Goal: Task Accomplishment & Management: Use online tool/utility

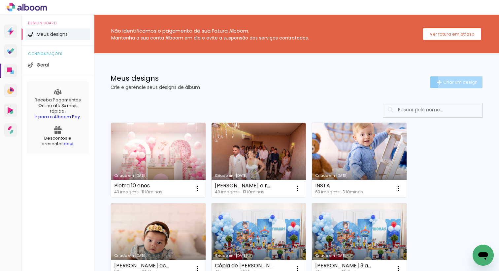
click at [461, 81] on span "Criar um design" at bounding box center [460, 82] width 34 height 4
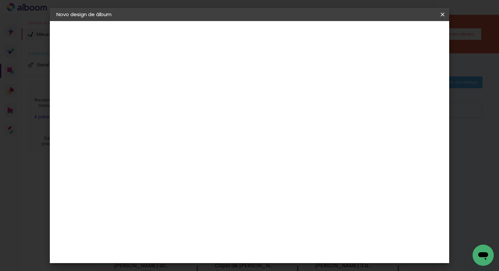
click at [164, 85] on input at bounding box center [164, 88] width 0 height 10
type input "laurin"
type input "Batizado Cecília"
type paper-input "Batizado Cecília"
click at [232, 31] on paper-button "Avançar" at bounding box center [215, 34] width 32 height 11
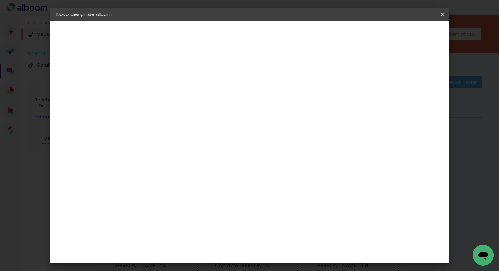
click at [0, 0] on slot "Avançar" at bounding box center [0, 0] width 0 height 0
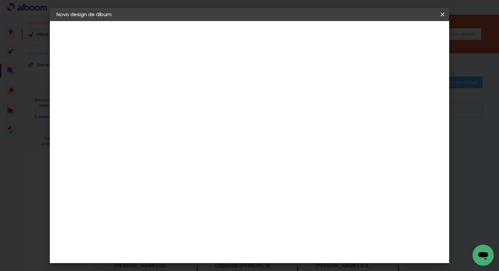
click at [209, 158] on span "20 × 30" at bounding box center [193, 166] width 31 height 17
click at [0, 0] on slot "Avançar" at bounding box center [0, 0] width 0 height 0
click at [407, 30] on paper-button "Iniciar design" at bounding box center [385, 34] width 43 height 11
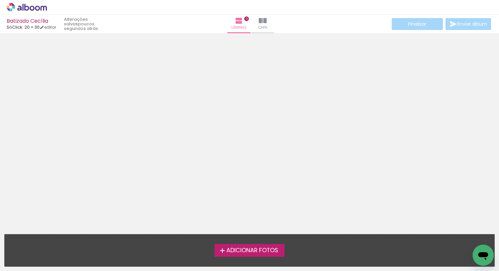
click at [264, 251] on span "Adicionar Fotos" at bounding box center [252, 251] width 52 height 6
click at [0, 0] on input "file" at bounding box center [0, 0] width 0 height 0
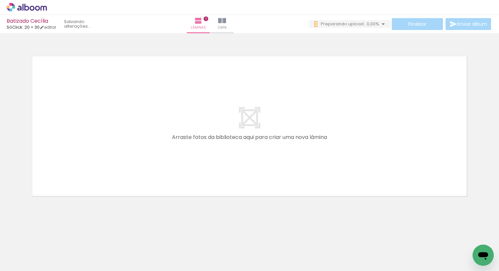
click at [26, 253] on input "Todas as fotos" at bounding box center [18, 252] width 25 height 6
click at [26, 253] on div at bounding box center [21, 249] width 34 height 11
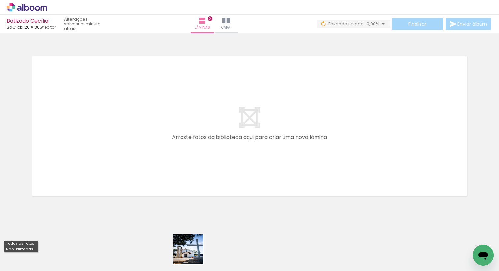
drag, startPoint x: 192, startPoint y: 256, endPoint x: 176, endPoint y: 139, distance: 118.1
click at [176, 139] on quentale-workspace at bounding box center [249, 135] width 499 height 271
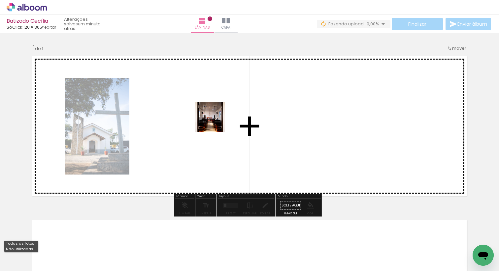
drag, startPoint x: 233, startPoint y: 253, endPoint x: 231, endPoint y: 173, distance: 79.8
click at [205, 101] on quentale-workspace at bounding box center [249, 135] width 499 height 271
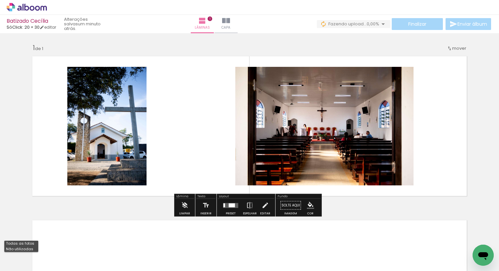
drag, startPoint x: 266, startPoint y: 254, endPoint x: 255, endPoint y: 89, distance: 165.9
click at [254, 90] on quentale-workspace at bounding box center [249, 135] width 499 height 271
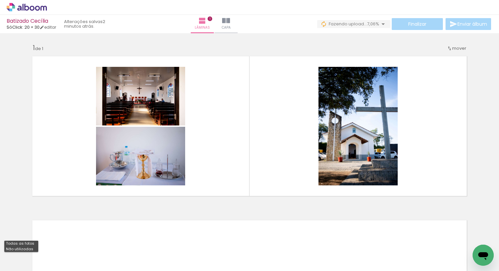
scroll to position [0, 0]
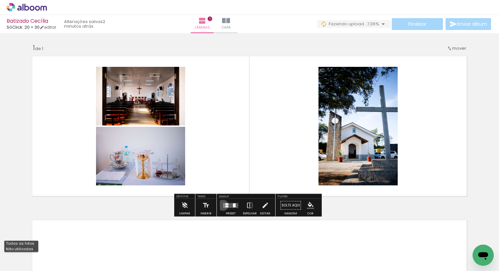
click at [223, 205] on quentale-layouter at bounding box center [230, 205] width 15 height 5
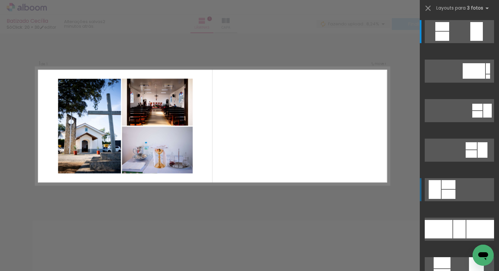
click at [435, 31] on div at bounding box center [442, 26] width 14 height 9
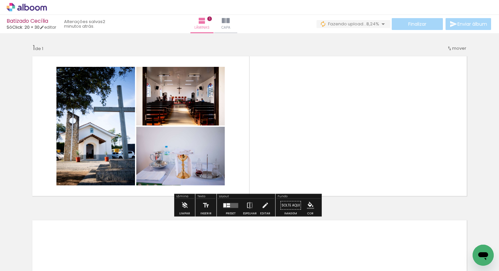
click at [236, 207] on quentale-layouter at bounding box center [230, 205] width 15 height 5
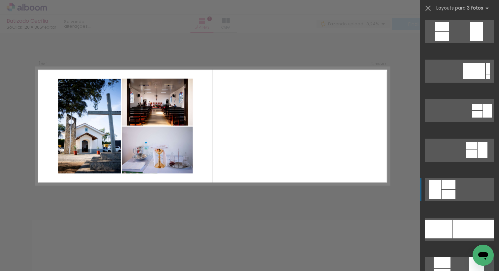
scroll to position [158, 0]
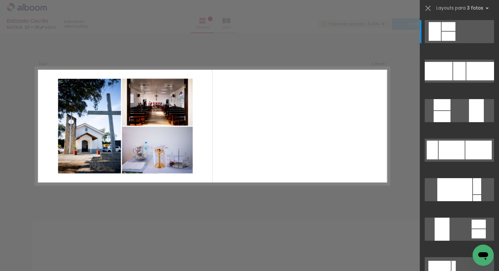
drag, startPoint x: 354, startPoint y: 255, endPoint x: 358, endPoint y: 253, distance: 3.6
click at [302, 253] on div at bounding box center [288, 249] width 30 height 20
click at [213, 213] on div "Confirmar Cancelar" at bounding box center [249, 205] width 499 height 344
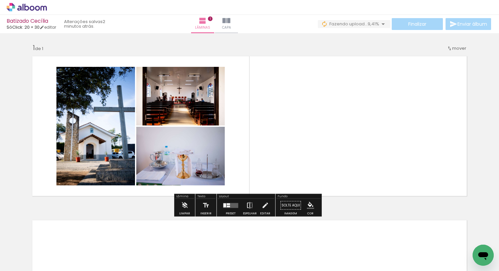
click at [249, 206] on iron-icon at bounding box center [249, 205] width 7 height 13
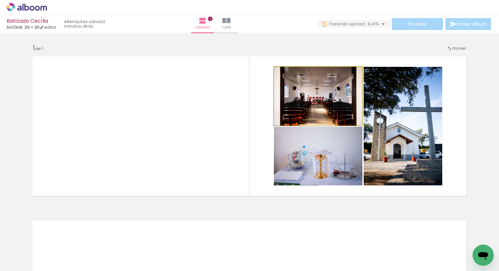
drag, startPoint x: 316, startPoint y: 104, endPoint x: 311, endPoint y: 117, distance: 14.2
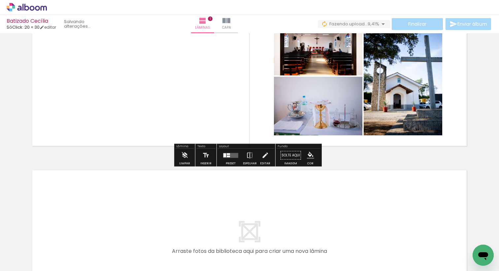
scroll to position [157, 0]
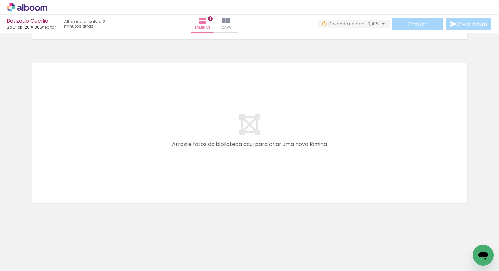
click at [90, 179] on quentale-workspace at bounding box center [249, 135] width 499 height 271
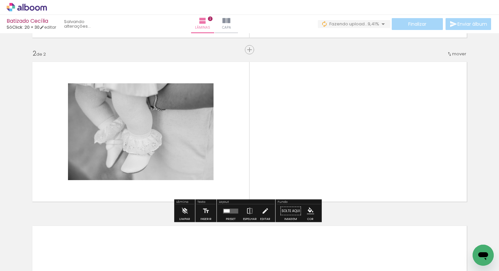
scroll to position [159, 0]
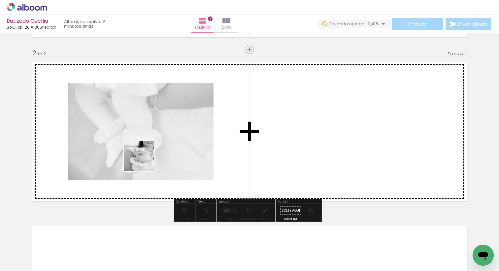
drag, startPoint x: 108, startPoint y: 250, endPoint x: 144, endPoint y: 161, distance: 95.9
click at [144, 161] on quentale-workspace at bounding box center [249, 135] width 499 height 271
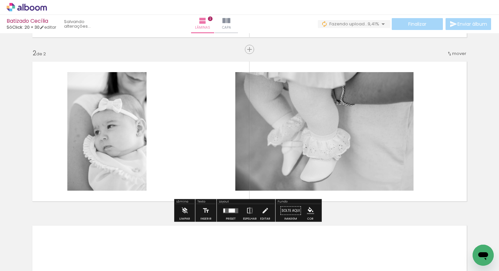
drag, startPoint x: 140, startPoint y: 249, endPoint x: 194, endPoint y: 128, distance: 132.2
click at [194, 128] on quentale-workspace at bounding box center [249, 135] width 499 height 271
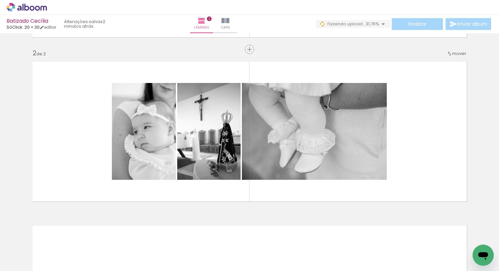
scroll to position [0, 936]
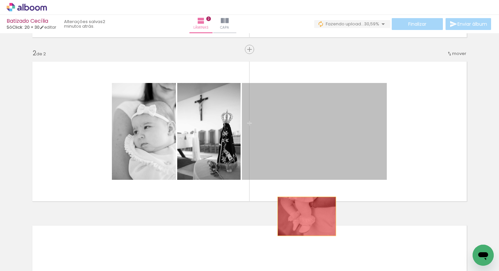
drag, startPoint x: 306, startPoint y: 151, endPoint x: 292, endPoint y: 263, distance: 113.2
click at [292, 263] on quentale-workspace at bounding box center [249, 135] width 499 height 271
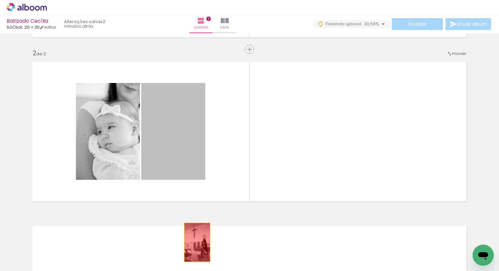
drag, startPoint x: 183, startPoint y: 142, endPoint x: 189, endPoint y: 259, distance: 116.9
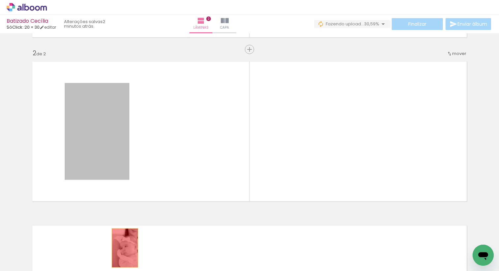
drag, startPoint x: 99, startPoint y: 135, endPoint x: 122, endPoint y: 248, distance: 115.6
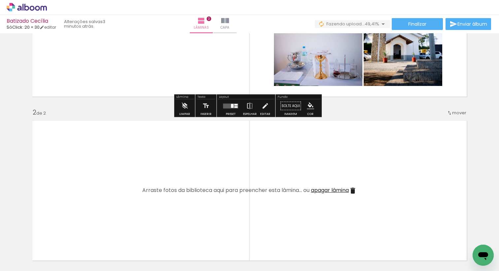
scroll to position [101, 0]
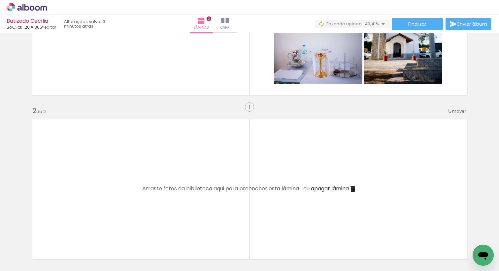
drag, startPoint x: 70, startPoint y: 259, endPoint x: 98, endPoint y: 192, distance: 73.3
click at [98, 192] on quentale-workspace at bounding box center [249, 135] width 499 height 271
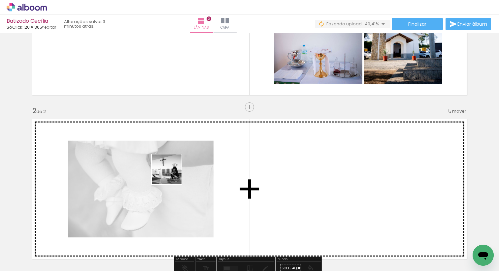
drag, startPoint x: 144, startPoint y: 256, endPoint x: 171, endPoint y: 174, distance: 85.6
click at [171, 174] on quentale-workspace at bounding box center [249, 135] width 499 height 271
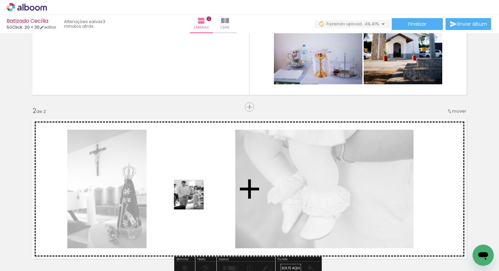
drag, startPoint x: 177, startPoint y: 256, endPoint x: 201, endPoint y: 185, distance: 75.4
click at [201, 185] on quentale-workspace at bounding box center [249, 135] width 499 height 271
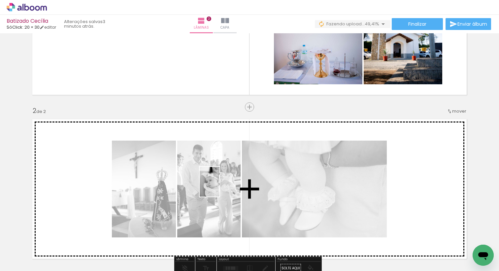
drag, startPoint x: 104, startPoint y: 251, endPoint x: 219, endPoint y: 187, distance: 132.0
click at [219, 187] on quentale-workspace at bounding box center [249, 135] width 499 height 271
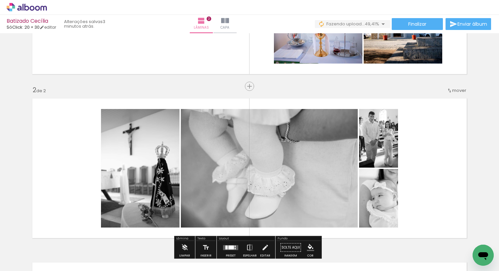
scroll to position [162, 0]
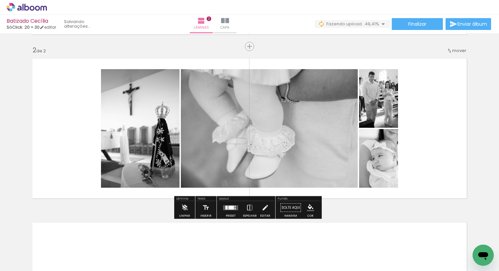
click at [228, 206] on div at bounding box center [231, 208] width 6 height 4
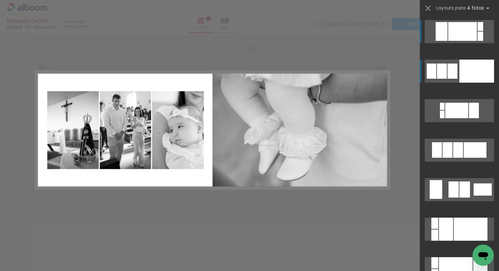
scroll to position [159, 0]
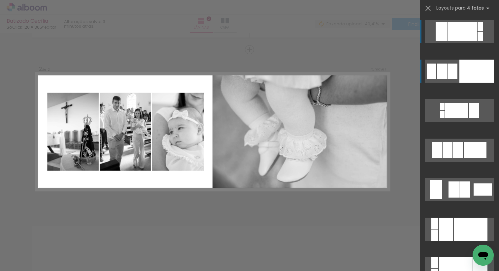
click at [459, 67] on div at bounding box center [476, 71] width 35 height 23
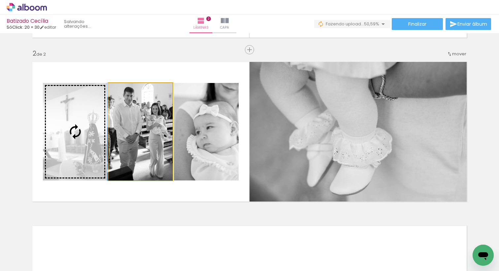
drag, startPoint x: 118, startPoint y: 148, endPoint x: 104, endPoint y: 147, distance: 14.5
click at [0, 0] on slot at bounding box center [0, 0] width 0 height 0
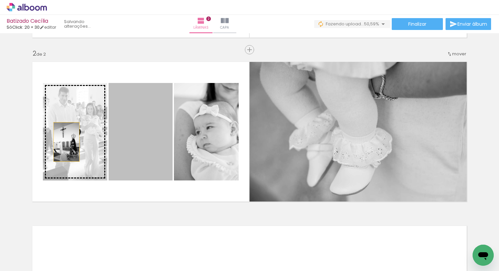
drag, startPoint x: 114, startPoint y: 146, endPoint x: 64, endPoint y: 142, distance: 50.3
click at [0, 0] on slot at bounding box center [0, 0] width 0 height 0
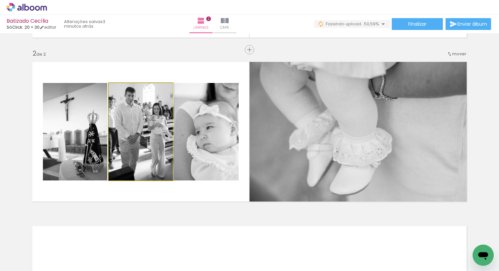
drag, startPoint x: 133, startPoint y: 148, endPoint x: 140, endPoint y: 150, distance: 7.4
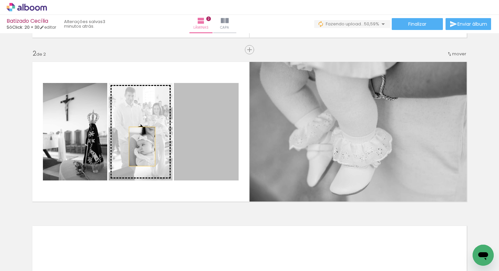
drag, startPoint x: 211, startPoint y: 153, endPoint x: 137, endPoint y: 146, distance: 74.2
click at [0, 0] on slot at bounding box center [0, 0] width 0 height 0
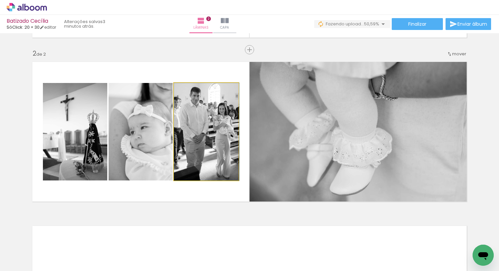
drag, startPoint x: 223, startPoint y: 146, endPoint x: 231, endPoint y: 145, distance: 8.6
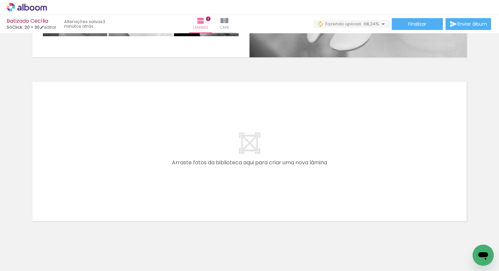
scroll to position [0, 106]
drag, startPoint x: 118, startPoint y: 253, endPoint x: 144, endPoint y: 157, distance: 99.4
click at [144, 157] on quentale-workspace at bounding box center [249, 135] width 499 height 271
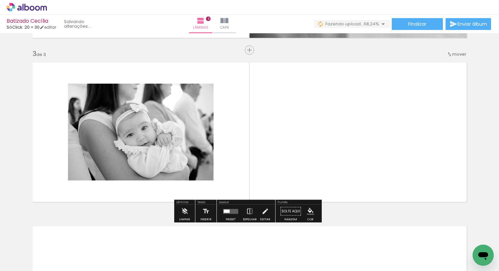
scroll to position [323, 0]
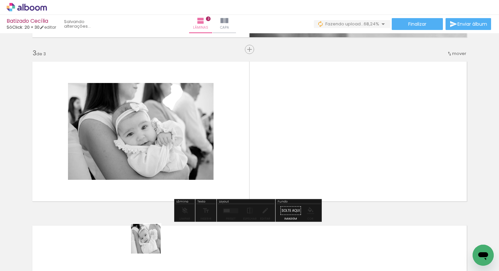
drag, startPoint x: 145, startPoint y: 249, endPoint x: 278, endPoint y: 151, distance: 164.8
click at [278, 151] on quentale-workspace at bounding box center [249, 135] width 499 height 271
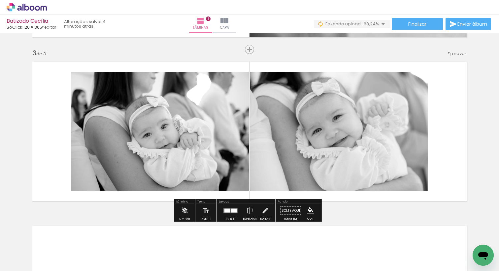
click at [228, 210] on div at bounding box center [227, 211] width 6 height 4
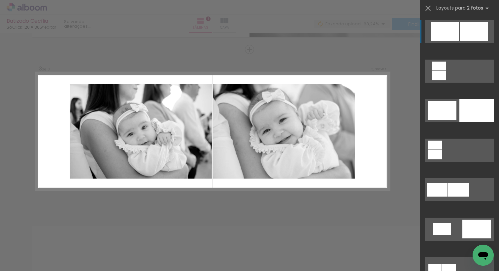
click at [252, 185] on quentale-layouter at bounding box center [212, 132] width 353 height 118
click at [353, 215] on div "Confirmar Cancelar" at bounding box center [249, 46] width 499 height 673
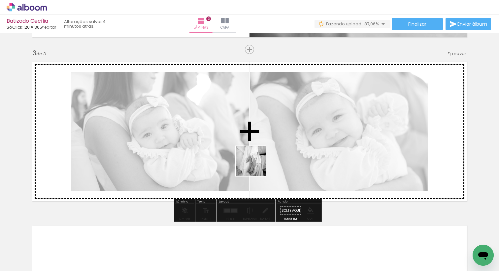
drag, startPoint x: 224, startPoint y: 253, endPoint x: 259, endPoint y: 154, distance: 104.9
click at [259, 154] on quentale-workspace at bounding box center [249, 135] width 499 height 271
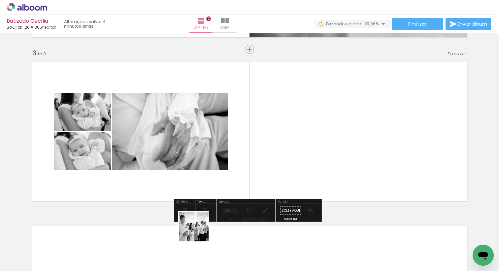
drag, startPoint x: 189, startPoint y: 244, endPoint x: 282, endPoint y: 133, distance: 145.2
click at [282, 133] on quentale-workspace at bounding box center [249, 135] width 499 height 271
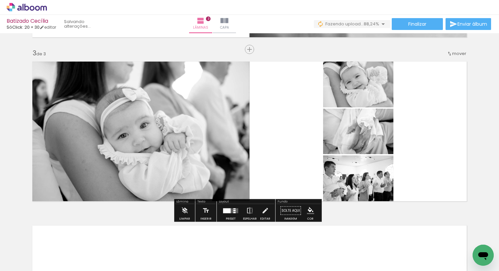
click at [229, 213] on div at bounding box center [231, 210] width 18 height 13
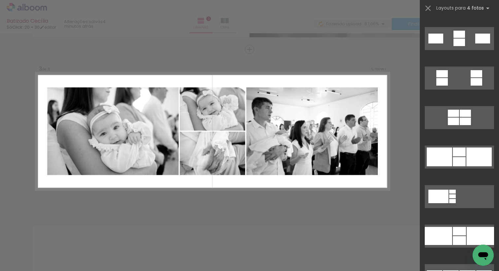
scroll to position [745, 0]
click at [457, 46] on div at bounding box center [459, 42] width 12 height 8
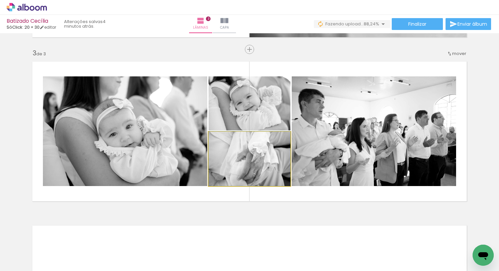
drag, startPoint x: 266, startPoint y: 164, endPoint x: 279, endPoint y: 163, distance: 12.9
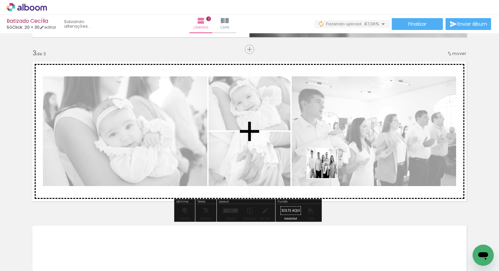
drag, startPoint x: 258, startPoint y: 251, endPoint x: 327, endPoint y: 169, distance: 107.2
click at [327, 169] on quentale-workspace at bounding box center [249, 135] width 499 height 271
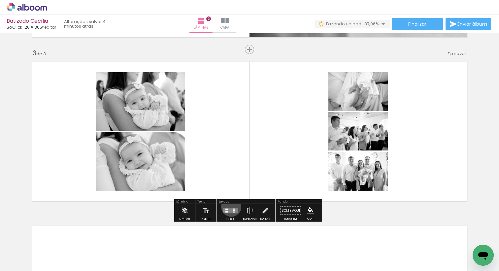
click at [230, 207] on div at bounding box center [231, 210] width 18 height 13
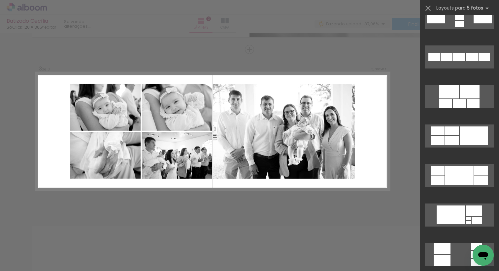
scroll to position [335, 0]
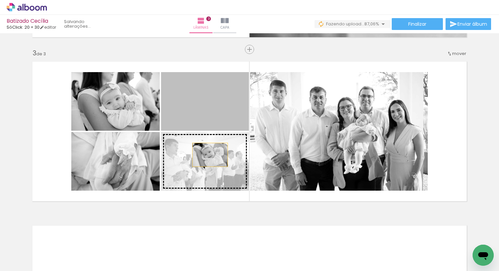
drag, startPoint x: 214, startPoint y: 99, endPoint x: 207, endPoint y: 155, distance: 56.2
click at [0, 0] on slot at bounding box center [0, 0] width 0 height 0
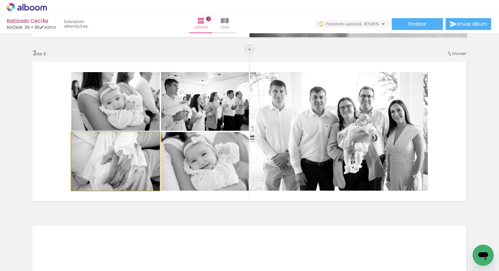
drag, startPoint x: 111, startPoint y: 162, endPoint x: 81, endPoint y: 158, distance: 30.3
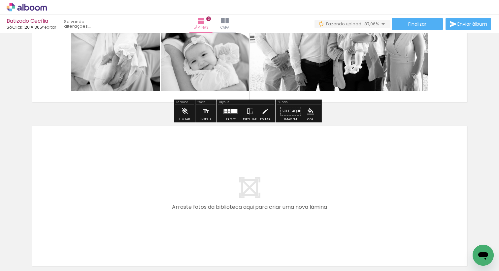
scroll to position [429, 0]
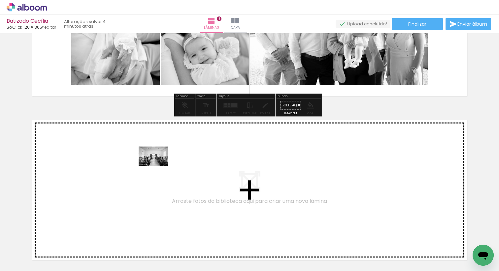
drag, startPoint x: 296, startPoint y: 254, endPoint x: 158, endPoint y: 167, distance: 163.2
click at [158, 167] on quentale-workspace at bounding box center [249, 135] width 499 height 271
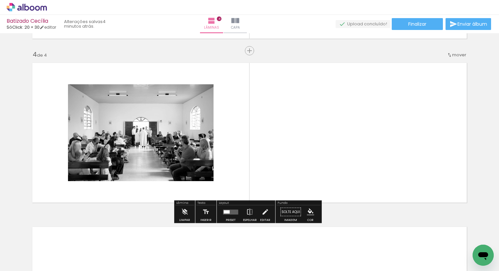
scroll to position [487, 0]
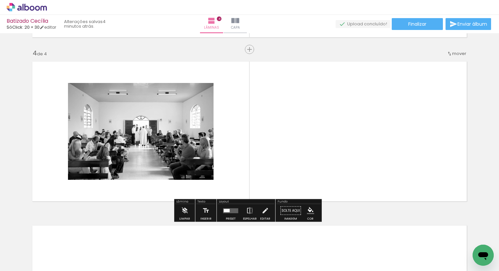
drag, startPoint x: 291, startPoint y: 175, endPoint x: 282, endPoint y: 161, distance: 16.9
click at [282, 161] on quentale-workspace at bounding box center [249, 135] width 499 height 271
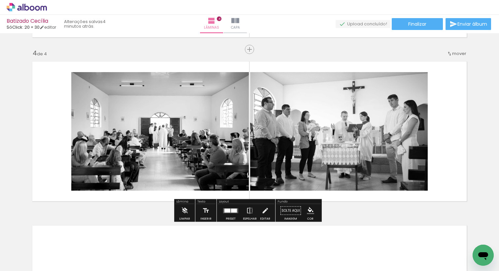
scroll to position [0, 451]
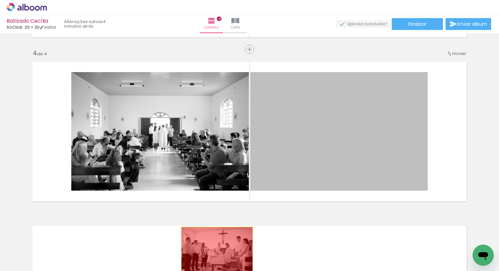
drag, startPoint x: 284, startPoint y: 146, endPoint x: 214, endPoint y: 251, distance: 126.2
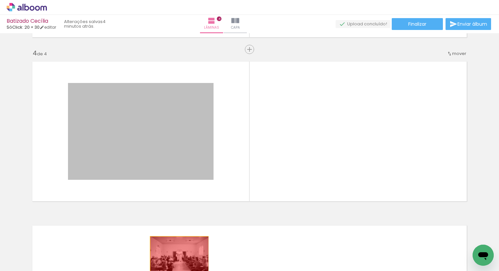
drag, startPoint x: 171, startPoint y: 130, endPoint x: 177, endPoint y: 255, distance: 125.8
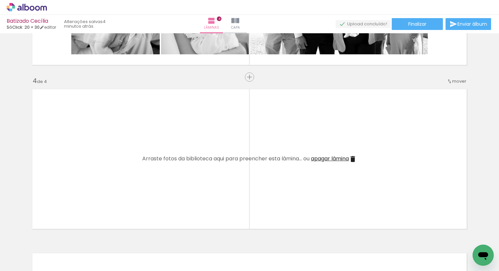
scroll to position [0, 1198]
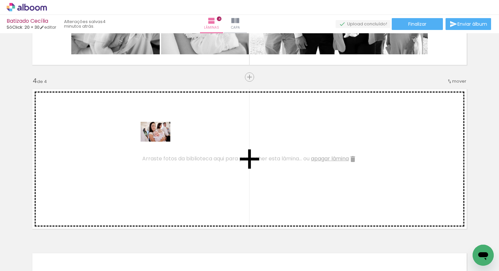
drag, startPoint x: 169, startPoint y: 252, endPoint x: 160, endPoint y: 142, distance: 110.8
click at [160, 142] on quentale-workspace at bounding box center [249, 135] width 499 height 271
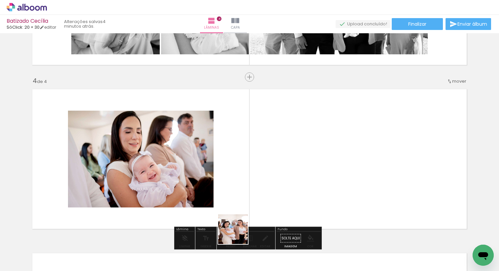
drag, startPoint x: 233, startPoint y: 257, endPoint x: 248, endPoint y: 177, distance: 81.2
click at [248, 177] on quentale-workspace at bounding box center [249, 135] width 499 height 271
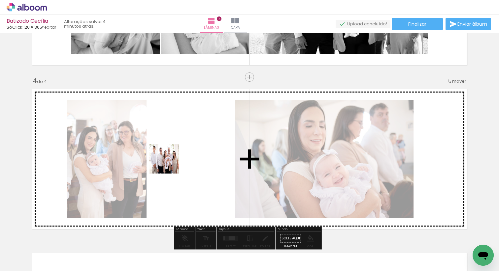
drag, startPoint x: 315, startPoint y: 256, endPoint x: 159, endPoint y: 157, distance: 184.6
click at [159, 157] on quentale-workspace at bounding box center [249, 135] width 499 height 271
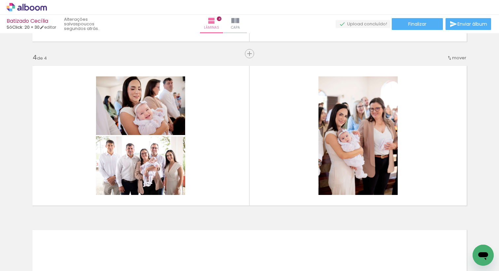
scroll to position [0, 283]
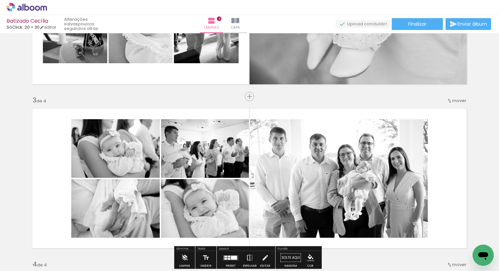
scroll to position [303, 0]
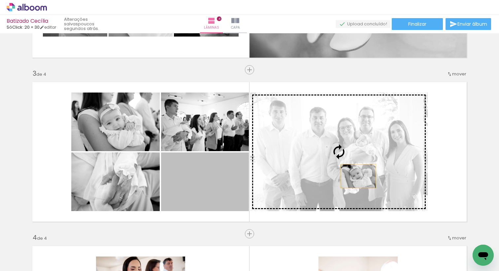
drag, startPoint x: 206, startPoint y: 189, endPoint x: 361, endPoint y: 176, distance: 155.8
click at [0, 0] on slot at bounding box center [0, 0] width 0 height 0
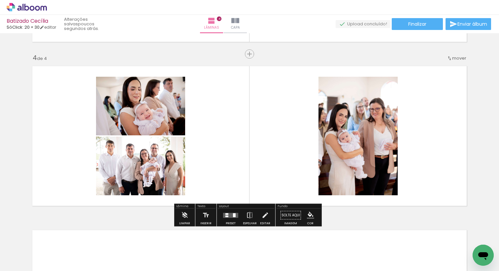
scroll to position [507, 0]
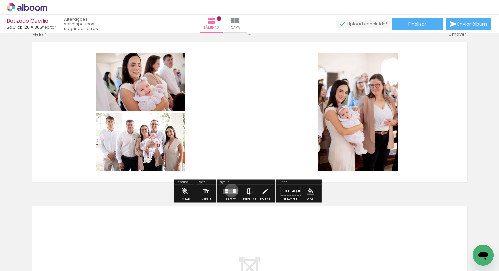
click at [230, 191] on quentale-layouter at bounding box center [230, 191] width 15 height 5
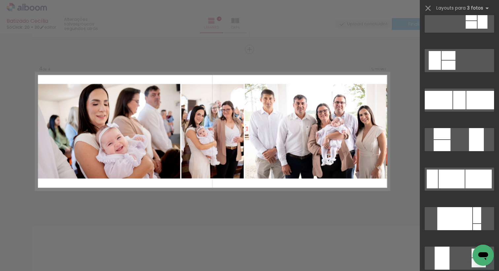
scroll to position [262, 0]
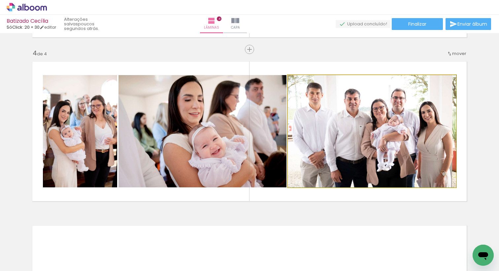
drag, startPoint x: 346, startPoint y: 138, endPoint x: 364, endPoint y: 138, distance: 18.5
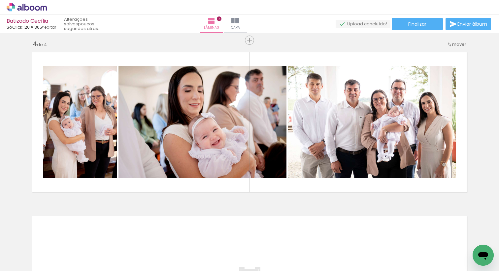
scroll to position [489, 0]
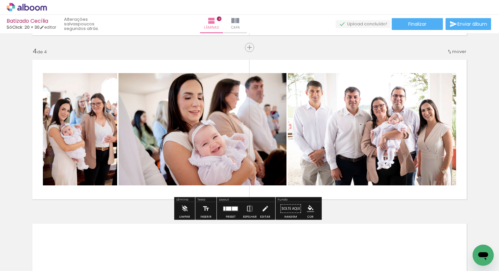
click at [232, 206] on div at bounding box center [231, 208] width 18 height 13
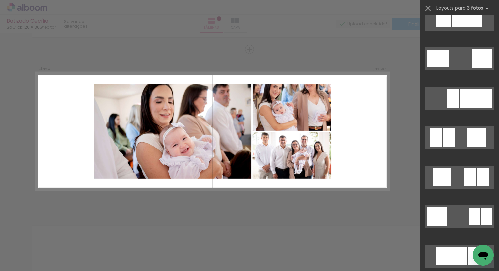
scroll to position [5335, 0]
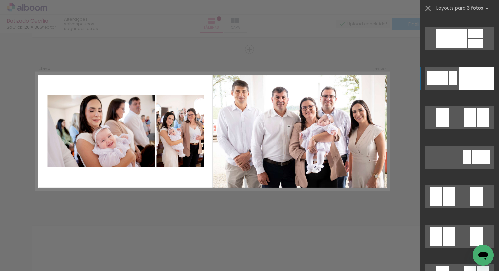
click at [464, 86] on div at bounding box center [476, 78] width 35 height 23
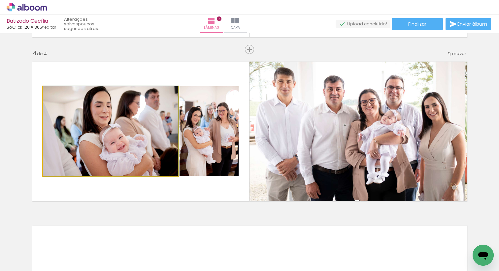
drag, startPoint x: 124, startPoint y: 144, endPoint x: 102, endPoint y: 144, distance: 21.8
drag, startPoint x: 102, startPoint y: 140, endPoint x: 123, endPoint y: 105, distance: 41.7
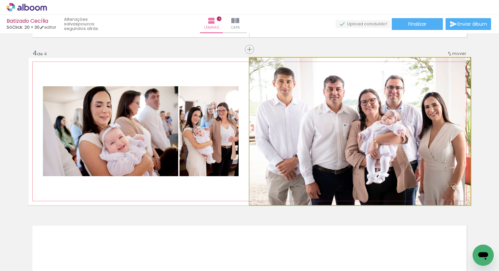
drag, startPoint x: 318, startPoint y: 154, endPoint x: 312, endPoint y: 152, distance: 6.9
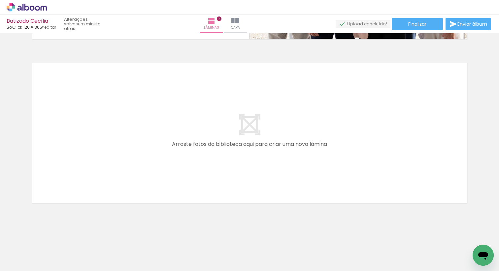
scroll to position [0, 0]
click at [26, 264] on span "Adicionar Fotos" at bounding box center [24, 262] width 20 height 7
click at [0, 0] on input "file" at bounding box center [0, 0] width 0 height 0
drag, startPoint x: 188, startPoint y: 255, endPoint x: 201, endPoint y: 209, distance: 47.5
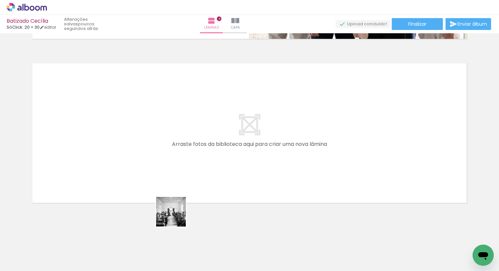
click at [162, 169] on quentale-workspace at bounding box center [249, 135] width 499 height 271
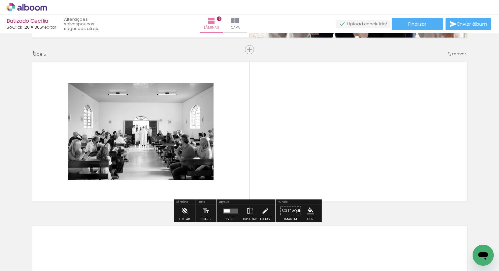
scroll to position [652, 0]
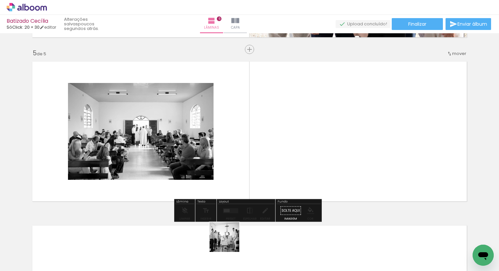
drag, startPoint x: 229, startPoint y: 242, endPoint x: 306, endPoint y: 138, distance: 130.0
click at [306, 138] on quentale-workspace at bounding box center [249, 135] width 499 height 271
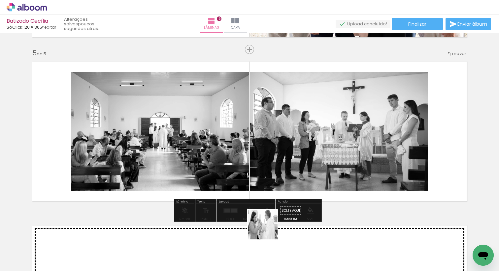
drag, startPoint x: 255, startPoint y: 251, endPoint x: 323, endPoint y: 162, distance: 112.2
click at [323, 162] on quentale-workspace at bounding box center [249, 135] width 499 height 271
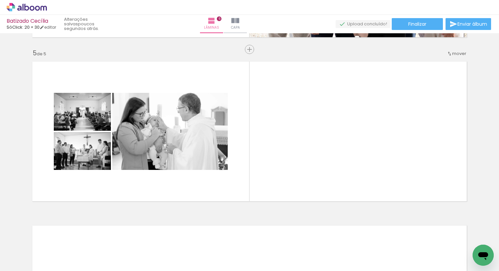
scroll to position [0, 329]
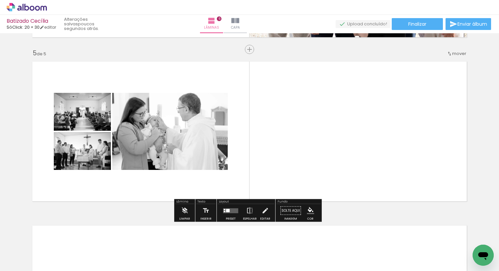
click at [229, 208] on quentale-layouter at bounding box center [230, 210] width 15 height 5
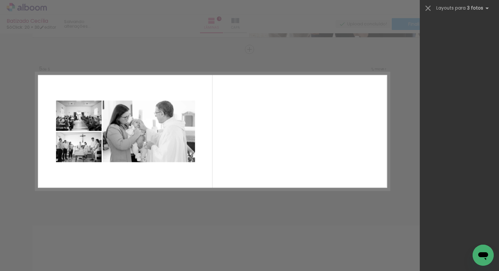
scroll to position [0, 0]
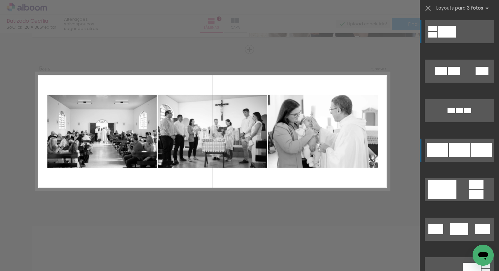
click at [455, 113] on div at bounding box center [458, 110] width 7 height 5
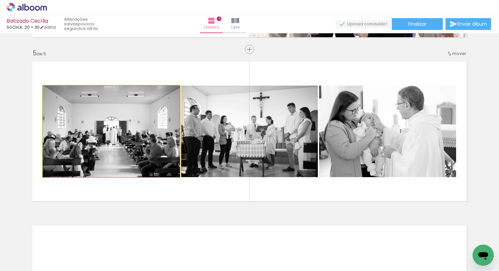
drag, startPoint x: 131, startPoint y: 157, endPoint x: 130, endPoint y: 151, distance: 6.4
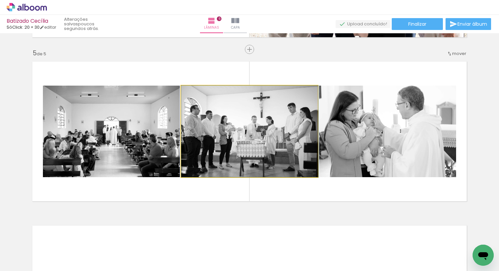
drag, startPoint x: 198, startPoint y: 143, endPoint x: 215, endPoint y: 144, distance: 17.2
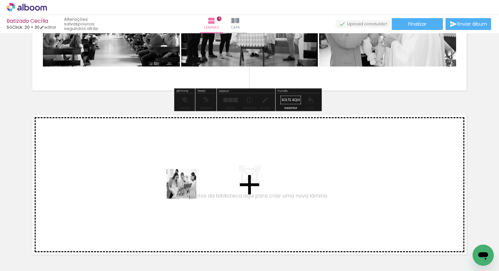
drag, startPoint x: 179, startPoint y: 254, endPoint x: 189, endPoint y: 172, distance: 82.3
click at [189, 172] on quentale-workspace at bounding box center [249, 135] width 499 height 271
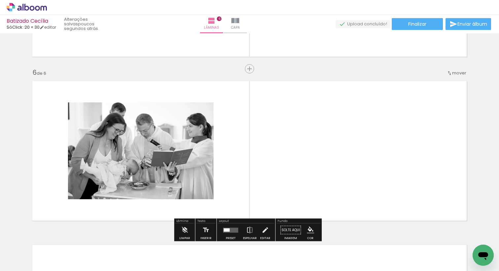
scroll to position [816, 0]
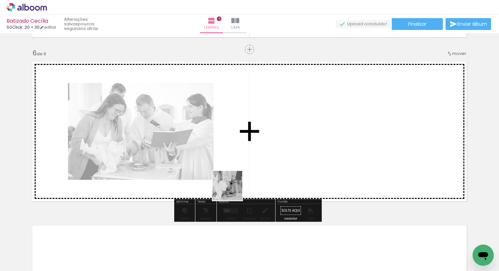
drag, startPoint x: 226, startPoint y: 252, endPoint x: 243, endPoint y: 158, distance: 95.9
click at [243, 158] on quentale-workspace at bounding box center [249, 135] width 499 height 271
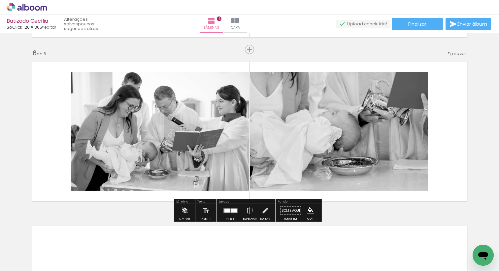
drag, startPoint x: 254, startPoint y: 256, endPoint x: 266, endPoint y: 157, distance: 99.6
click at [266, 157] on quentale-workspace at bounding box center [249, 135] width 499 height 271
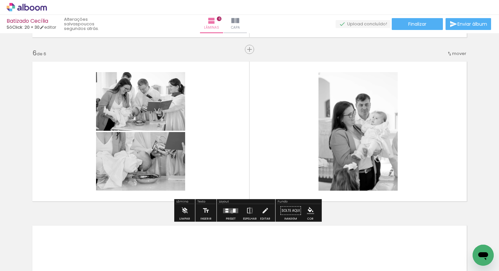
click at [230, 212] on quentale-layouter at bounding box center [230, 210] width 15 height 5
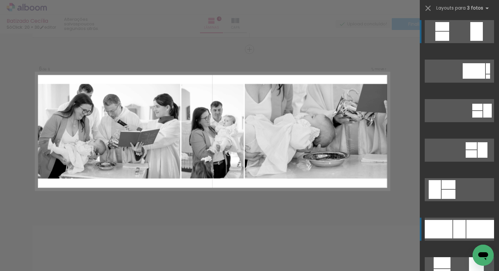
click at [449, 234] on div at bounding box center [438, 229] width 28 height 18
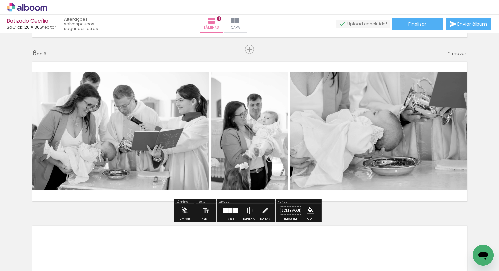
click at [232, 209] on div at bounding box center [235, 210] width 6 height 5
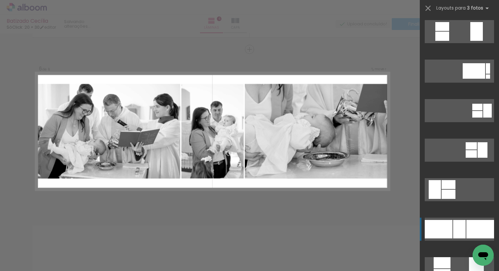
scroll to position [198, 0]
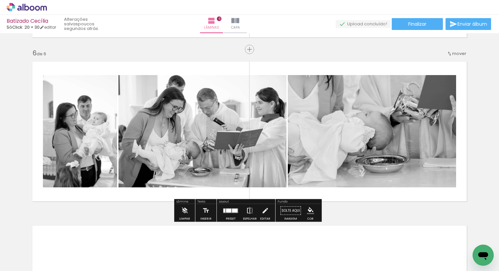
click at [246, 209] on iron-icon at bounding box center [249, 210] width 7 height 13
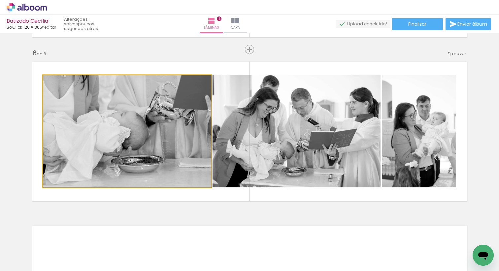
drag, startPoint x: 106, startPoint y: 140, endPoint x: 134, endPoint y: 143, distance: 28.2
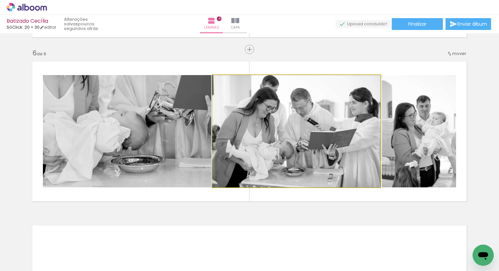
drag, startPoint x: 284, startPoint y: 147, endPoint x: 272, endPoint y: 150, distance: 11.6
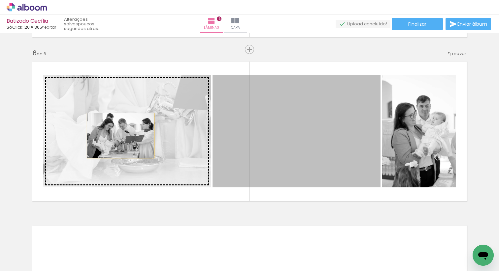
drag, startPoint x: 269, startPoint y: 149, endPoint x: 118, endPoint y: 136, distance: 151.2
click at [0, 0] on slot at bounding box center [0, 0] width 0 height 0
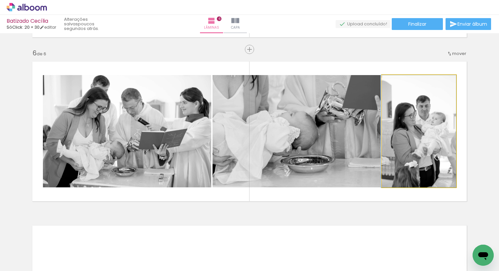
drag, startPoint x: 436, startPoint y: 153, endPoint x: 403, endPoint y: 153, distance: 32.6
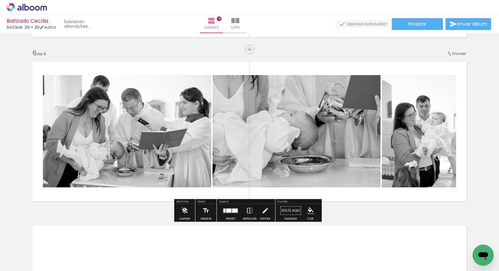
scroll to position [946, 0]
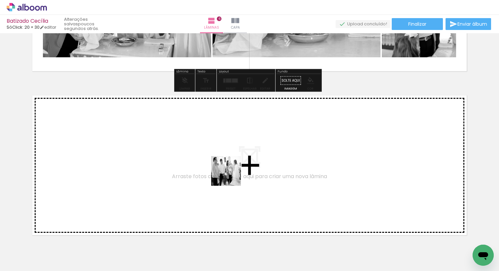
drag, startPoint x: 283, startPoint y: 230, endPoint x: 231, endPoint y: 176, distance: 74.6
click at [231, 176] on quentale-workspace at bounding box center [249, 135] width 499 height 271
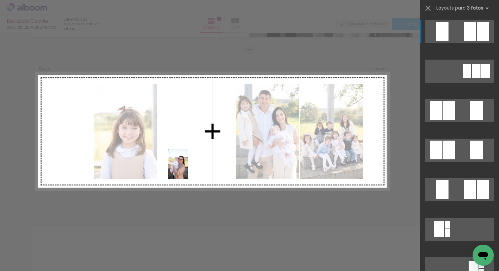
drag, startPoint x: 178, startPoint y: 256, endPoint x: 191, endPoint y: 167, distance: 89.6
click at [191, 167] on quentale-workspace at bounding box center [249, 135] width 499 height 271
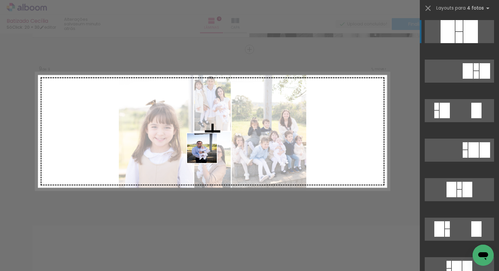
drag, startPoint x: 212, startPoint y: 208, endPoint x: 149, endPoint y: 245, distance: 73.6
click at [205, 129] on quentale-workspace at bounding box center [249, 135] width 499 height 271
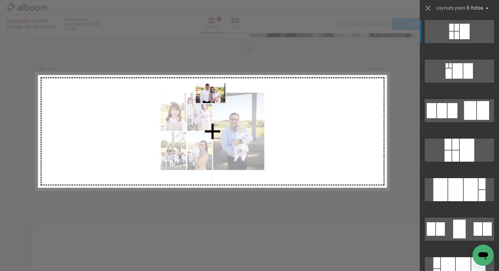
drag, startPoint x: 141, startPoint y: 252, endPoint x: 215, endPoint y: 103, distance: 166.1
click at [215, 103] on quentale-workspace at bounding box center [249, 135] width 499 height 271
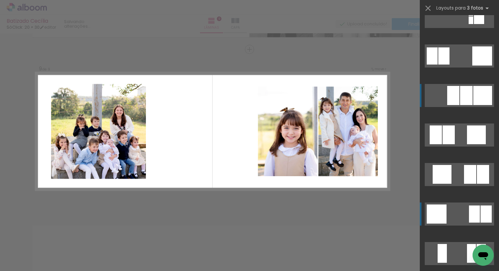
scroll to position [651, 0]
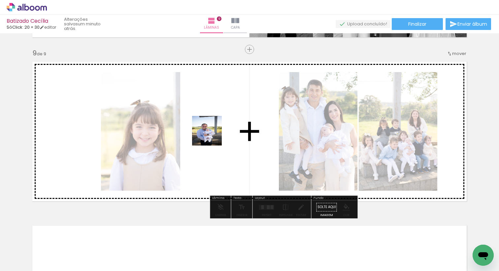
drag, startPoint x: 211, startPoint y: 144, endPoint x: 217, endPoint y: 116, distance: 28.3
click at [213, 133] on quentale-workspace at bounding box center [249, 135] width 499 height 271
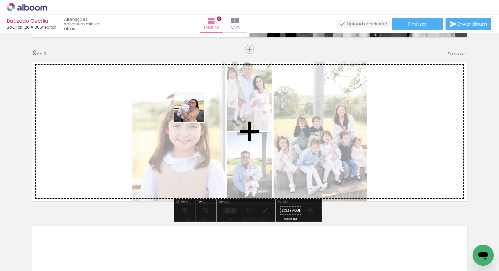
drag, startPoint x: 175, startPoint y: 251, endPoint x: 193, endPoint y: 111, distance: 141.6
click at [193, 111] on quentale-workspace at bounding box center [249, 135] width 499 height 271
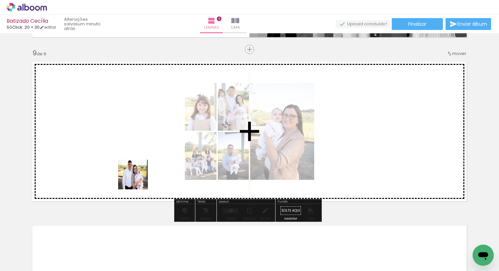
drag, startPoint x: 137, startPoint y: 252, endPoint x: 144, endPoint y: 98, distance: 154.2
click at [144, 98] on quentale-workspace at bounding box center [249, 135] width 499 height 271
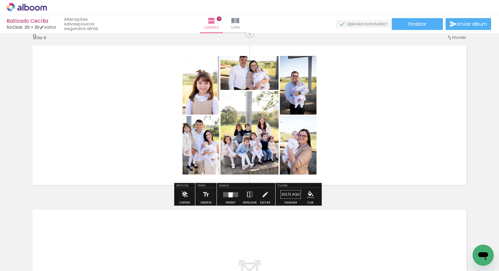
scroll to position [1328, 0]
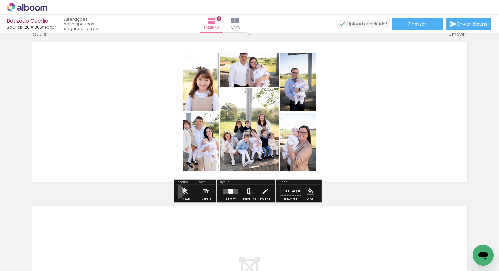
click at [177, 192] on paper-button "Limpar" at bounding box center [184, 193] width 14 height 17
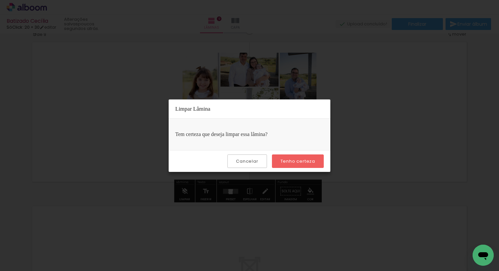
click at [0, 0] on slot "Tenho certeza" at bounding box center [0, 0] width 0 height 0
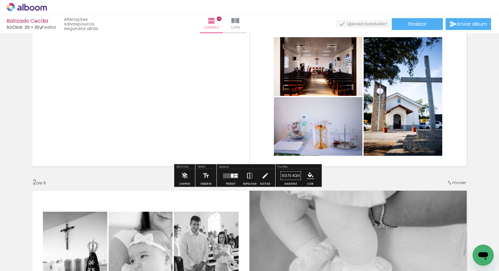
scroll to position [58, 0]
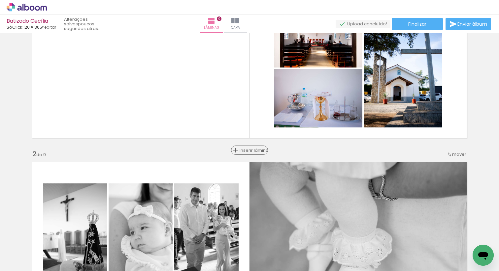
click at [245, 149] on span "Inserir lâmina" at bounding box center [252, 150] width 26 height 4
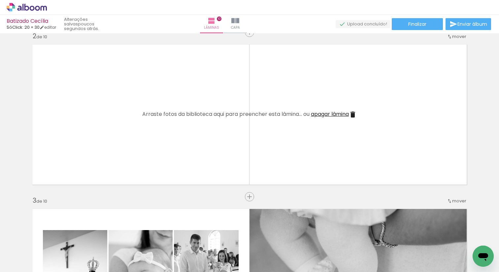
scroll to position [0, 1032]
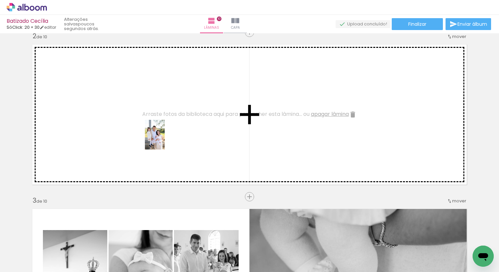
drag, startPoint x: 216, startPoint y: 260, endPoint x: 165, endPoint y: 139, distance: 130.5
click at [165, 139] on quentale-workspace at bounding box center [249, 136] width 499 height 272
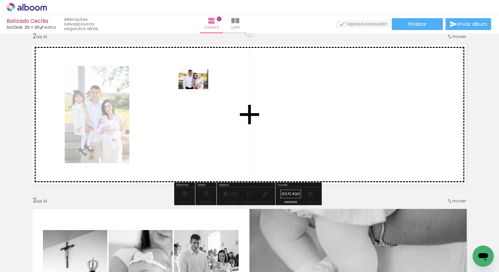
drag, startPoint x: 108, startPoint y: 254, endPoint x: 198, endPoint y: 89, distance: 188.3
click at [198, 89] on quentale-workspace at bounding box center [249, 136] width 499 height 272
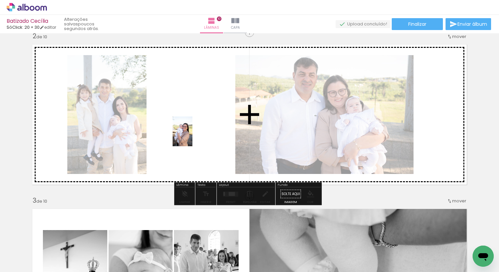
drag, startPoint x: 145, startPoint y: 252, endPoint x: 192, endPoint y: 136, distance: 125.6
click at [192, 136] on quentale-workspace at bounding box center [249, 136] width 499 height 272
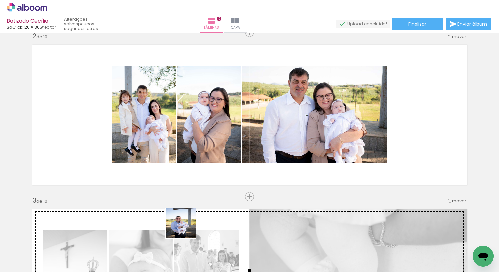
drag, startPoint x: 183, startPoint y: 249, endPoint x: 229, endPoint y: 113, distance: 144.0
click at [229, 113] on quentale-workspace at bounding box center [249, 136] width 499 height 272
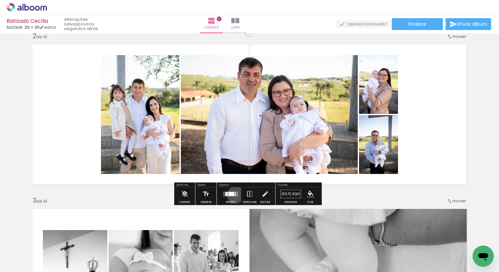
click at [234, 195] on div at bounding box center [234, 195] width 1 height 2
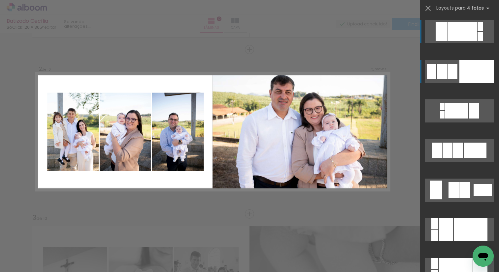
scroll to position [159, 0]
click at [465, 64] on div at bounding box center [476, 71] width 35 height 23
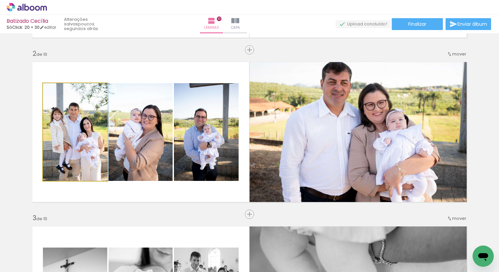
drag, startPoint x: 75, startPoint y: 157, endPoint x: 93, endPoint y: 157, distance: 18.1
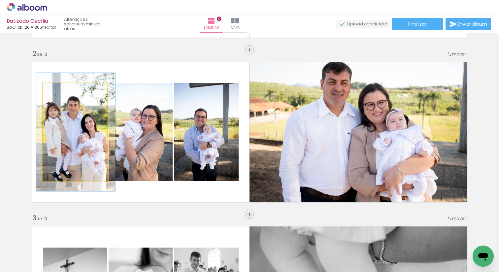
drag, startPoint x: 57, startPoint y: 90, endPoint x: 61, endPoint y: 89, distance: 4.3
type paper-slider "121"
click at [61, 89] on div at bounding box center [63, 90] width 6 height 6
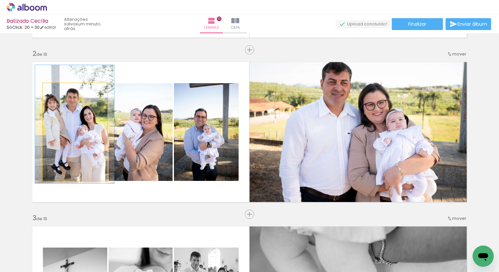
drag, startPoint x: 77, startPoint y: 148, endPoint x: 77, endPoint y: 140, distance: 8.0
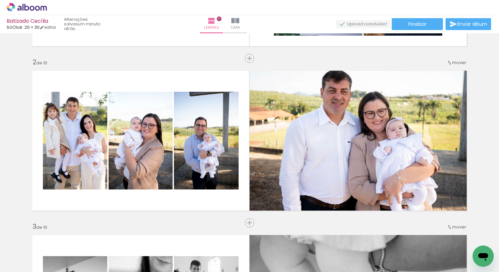
scroll to position [148, 0]
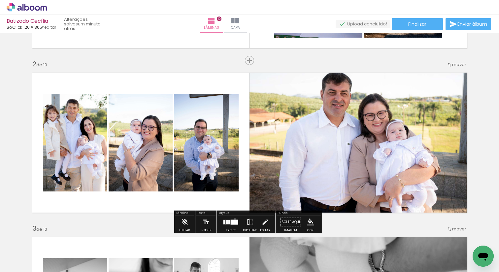
click at [233, 219] on div at bounding box center [231, 221] width 18 height 13
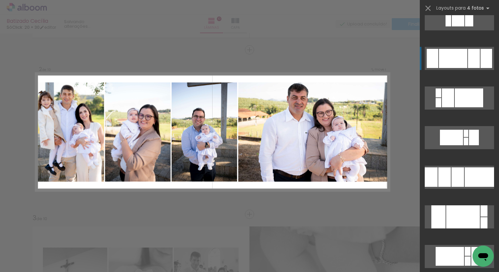
scroll to position [1373, 0]
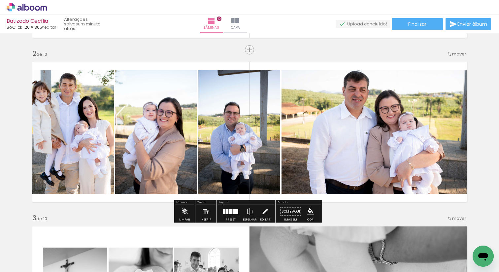
click at [230, 209] on div at bounding box center [230, 211] width 3 height 5
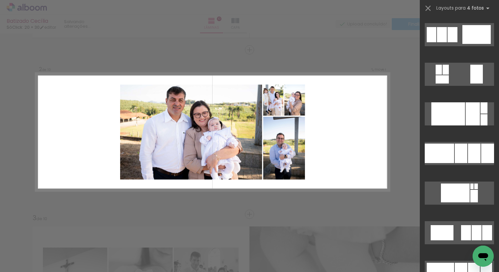
scroll to position [1700, 0]
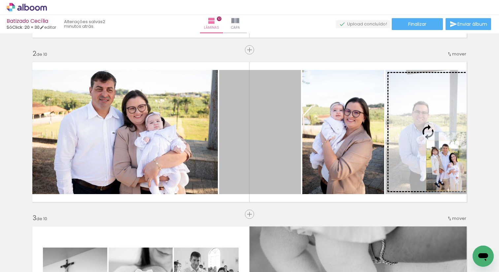
drag, startPoint x: 425, startPoint y: 163, endPoint x: 440, endPoint y: 166, distance: 15.3
click at [0, 0] on slot at bounding box center [0, 0] width 0 height 0
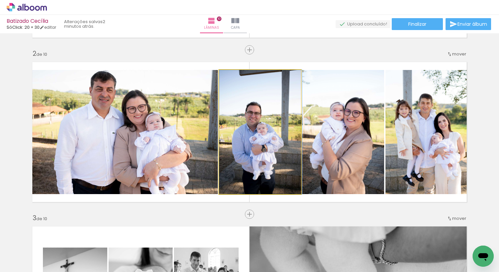
drag, startPoint x: 248, startPoint y: 129, endPoint x: 265, endPoint y: 131, distance: 17.3
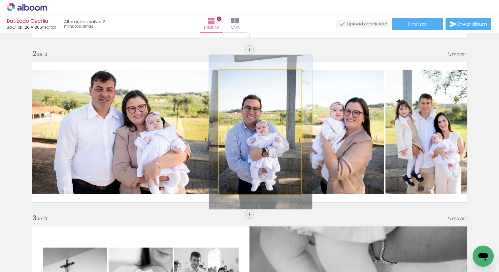
drag, startPoint x: 234, startPoint y: 76, endPoint x: 239, endPoint y: 77, distance: 5.4
type paper-slider "124"
click at [239, 77] on div at bounding box center [240, 77] width 11 height 11
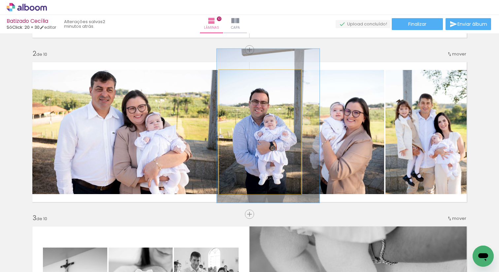
drag, startPoint x: 289, startPoint y: 143, endPoint x: 295, endPoint y: 137, distance: 9.1
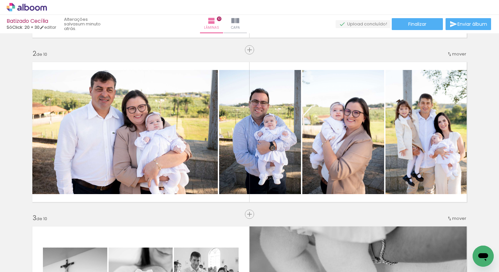
scroll to position [0, 1032]
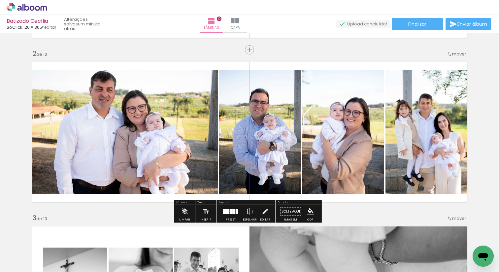
click at [26, 261] on span "Adicionar Fotos" at bounding box center [24, 262] width 20 height 7
click at [0, 0] on input "file" at bounding box center [0, 0] width 0 height 0
